Goal: Task Accomplishment & Management: Use online tool/utility

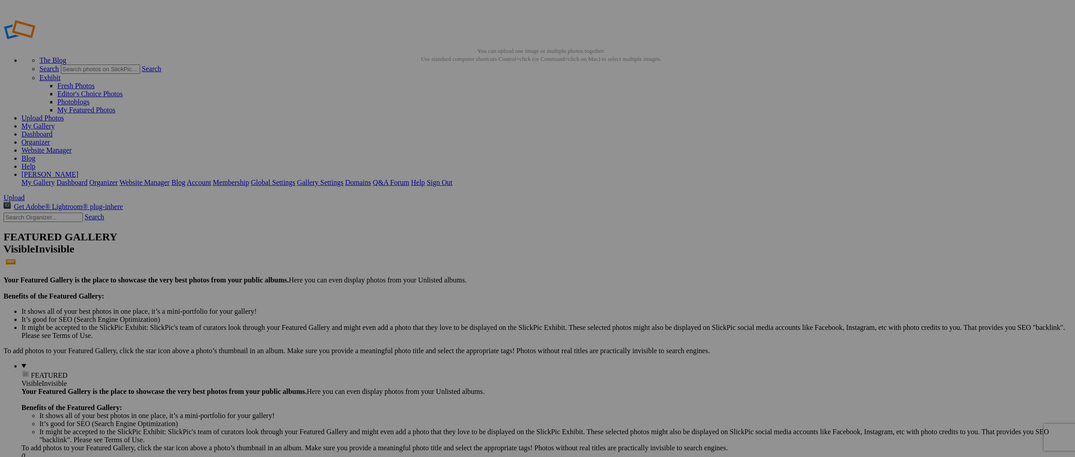
click at [50, 138] on link "Organizer" at bounding box center [35, 142] width 29 height 8
click at [517, 241] on input "text" at bounding box center [468, 245] width 98 height 9
type input "1995 Ford F-350"
click at [457, 273] on span "Create" at bounding box center [448, 277] width 19 height 8
